Goal: Information Seeking & Learning: Learn about a topic

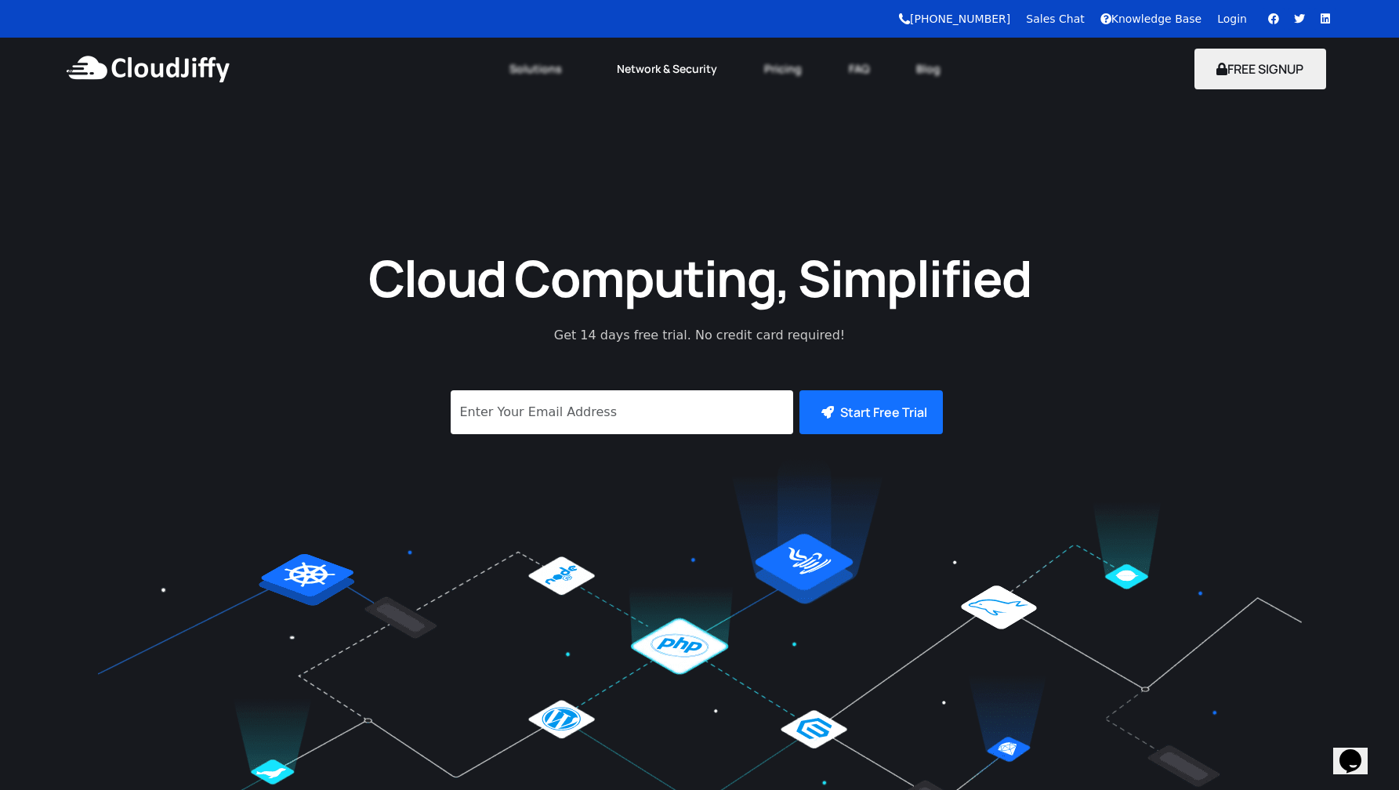
click at [695, 66] on link "Network & Security" at bounding box center [666, 69] width 147 height 34
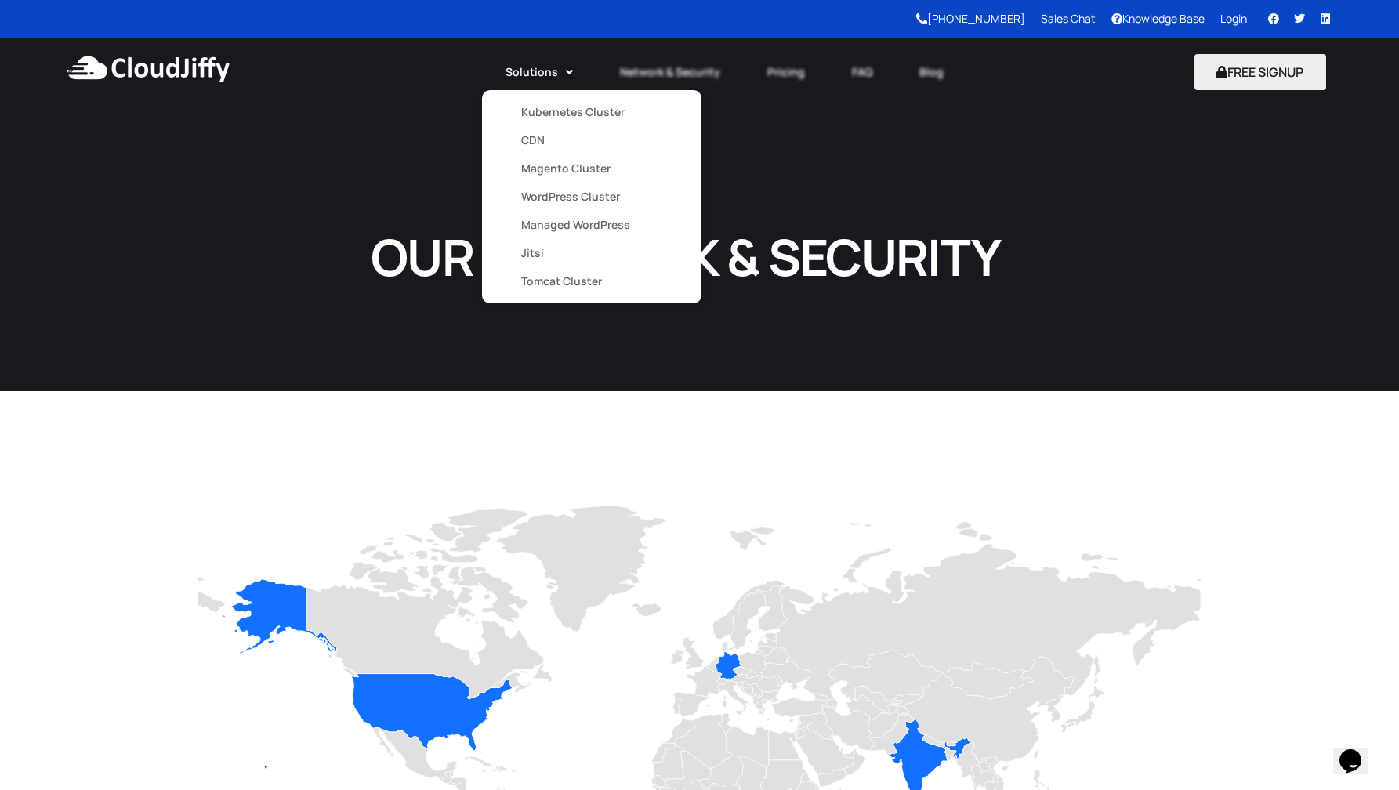
click at [541, 73] on link "Solutions" at bounding box center [539, 72] width 114 height 34
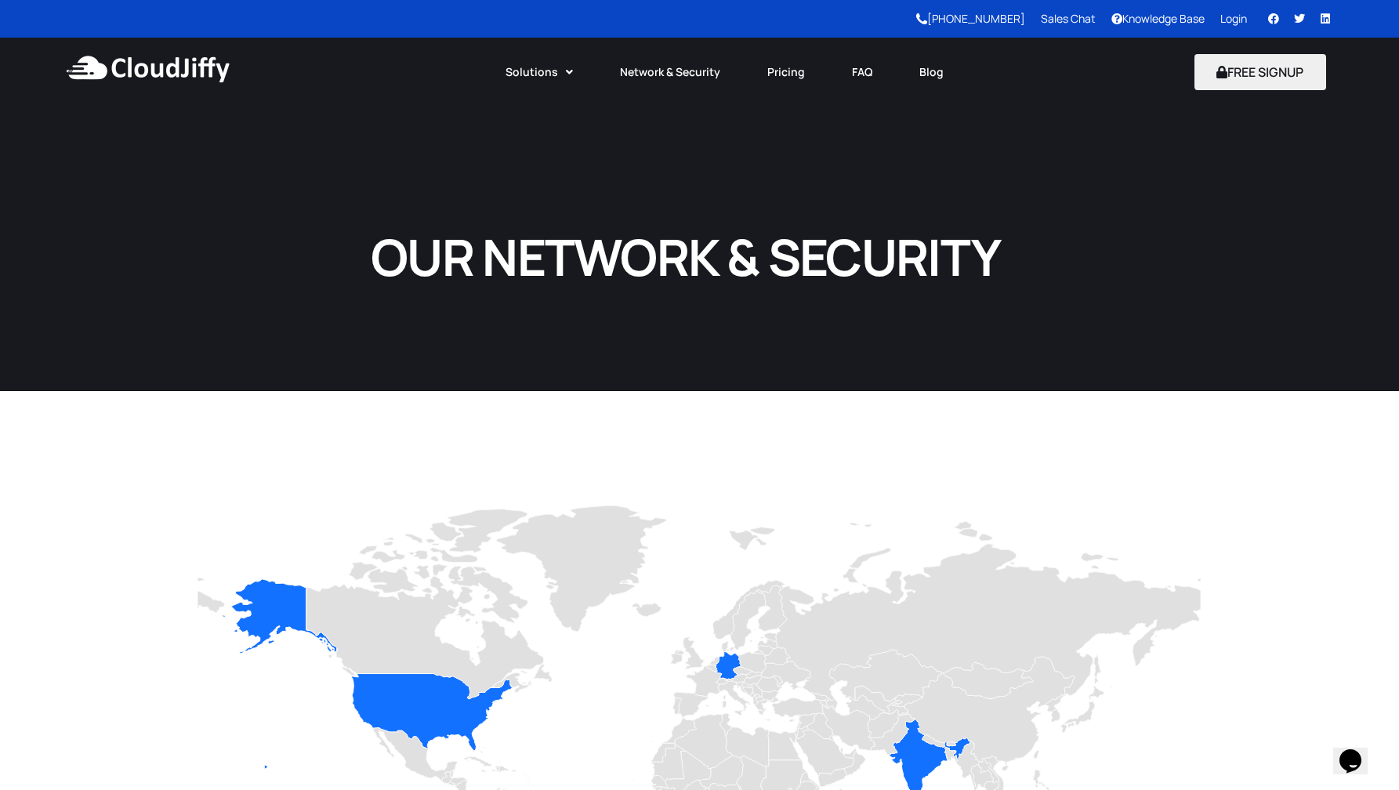
click at [1000, 227] on h1 "OUR NETWORK & SECURITY" at bounding box center [685, 256] width 684 height 65
